Goal: Task Accomplishment & Management: Manage account settings

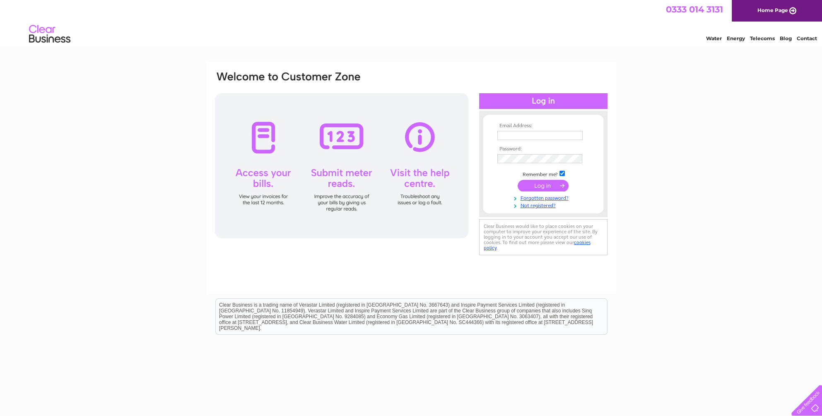
type input "accounts@stonemarineservices.com"
click at [550, 185] on input "submit" at bounding box center [543, 186] width 51 height 12
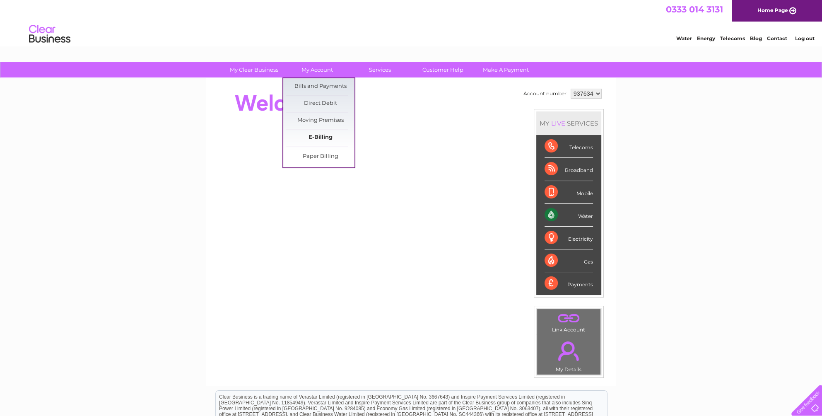
click at [324, 137] on link "E-Billing" at bounding box center [320, 137] width 68 height 17
click at [332, 88] on link "Bills and Payments" at bounding box center [320, 86] width 68 height 17
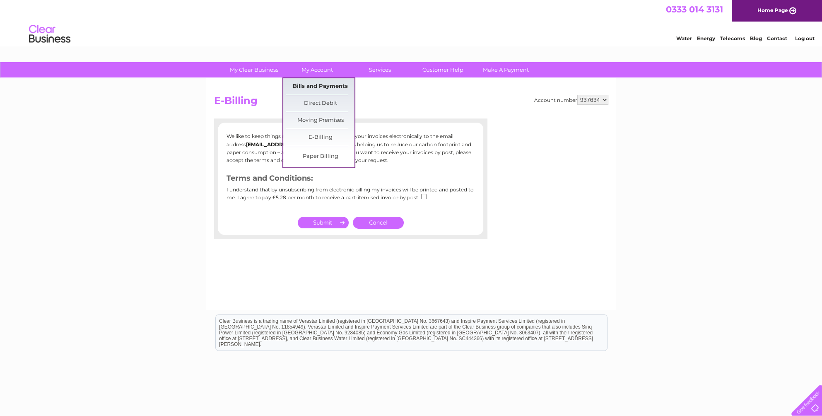
click at [331, 84] on link "Bills and Payments" at bounding box center [320, 86] width 68 height 17
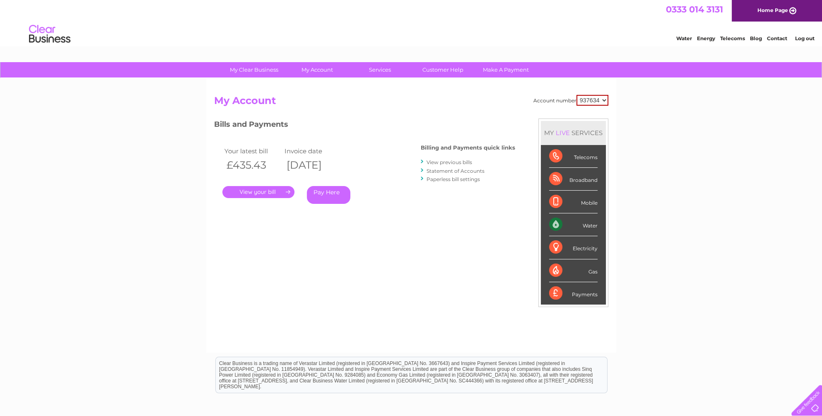
click at [231, 192] on link "." at bounding box center [258, 192] width 72 height 12
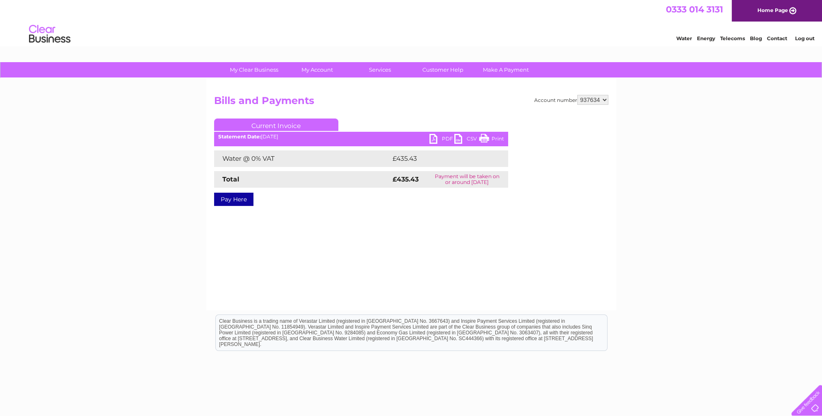
click at [448, 136] on link "PDF" at bounding box center [441, 140] width 25 height 12
